Goal: Information Seeking & Learning: Learn about a topic

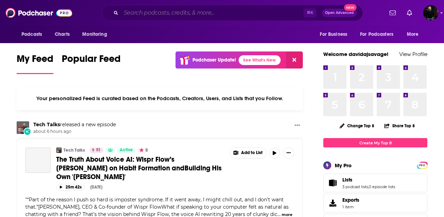
click at [150, 17] on input "Search podcasts, credits, & more..." at bounding box center [212, 12] width 183 height 11
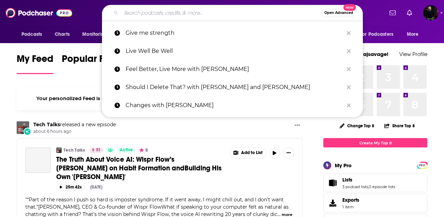
paste input "Exactly. With [PERSON_NAME]"
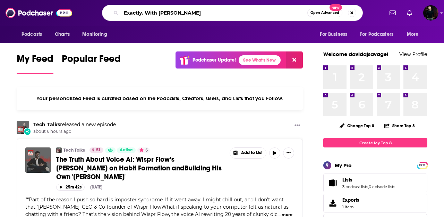
type input "Exactly. With [PERSON_NAME]"
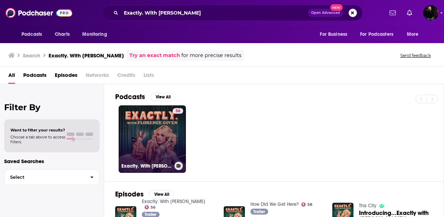
click at [148, 137] on link "56 Exactly. With [PERSON_NAME]" at bounding box center [152, 138] width 67 height 67
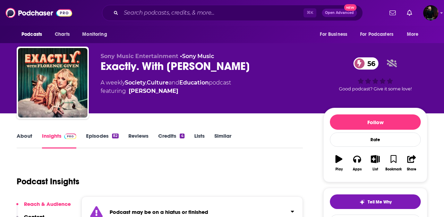
click at [98, 139] on link "Episodes 82" at bounding box center [102, 140] width 33 height 16
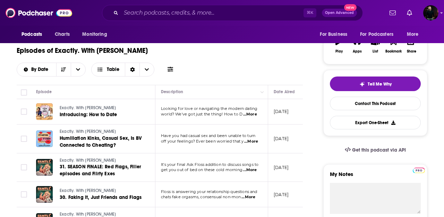
scroll to position [119, 0]
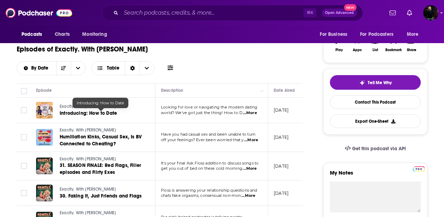
click at [128, 114] on link "Introducing: How to Date" at bounding box center [101, 113] width 83 height 7
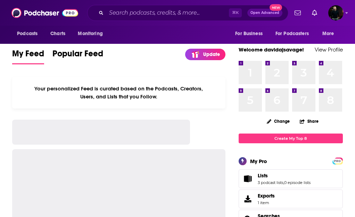
click at [140, 5] on div "⌘ K Open Advanced New" at bounding box center [187, 13] width 201 height 16
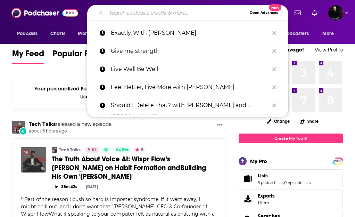
click at [140, 10] on input "Search podcasts, credits, & more..." at bounding box center [176, 12] width 140 height 11
paste input "The Psychology of your 20s"
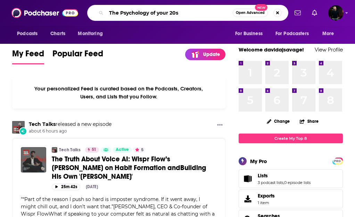
type input "The Psychology of your 20s"
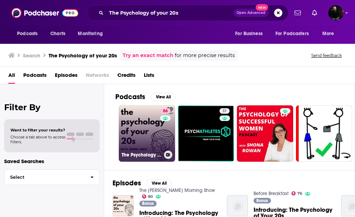
click at [129, 118] on link "86 The Psychology of your 20s" at bounding box center [147, 133] width 56 height 56
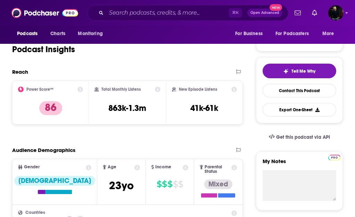
scroll to position [124, 0]
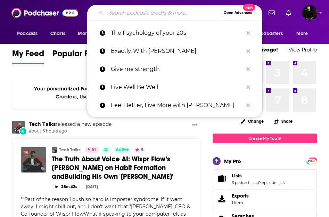
click at [167, 15] on input "Search podcasts, credits, & more..." at bounding box center [163, 12] width 114 height 11
paste input "Brave New World Podcast (The Standard)"
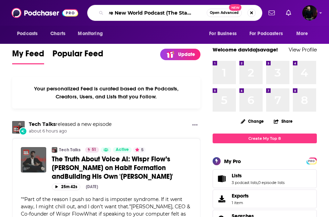
type input "Brave New World Podcast (The Standard)"
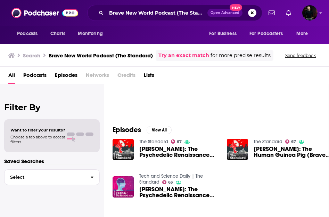
scroll to position [52, 0]
